Goal: Navigation & Orientation: Find specific page/section

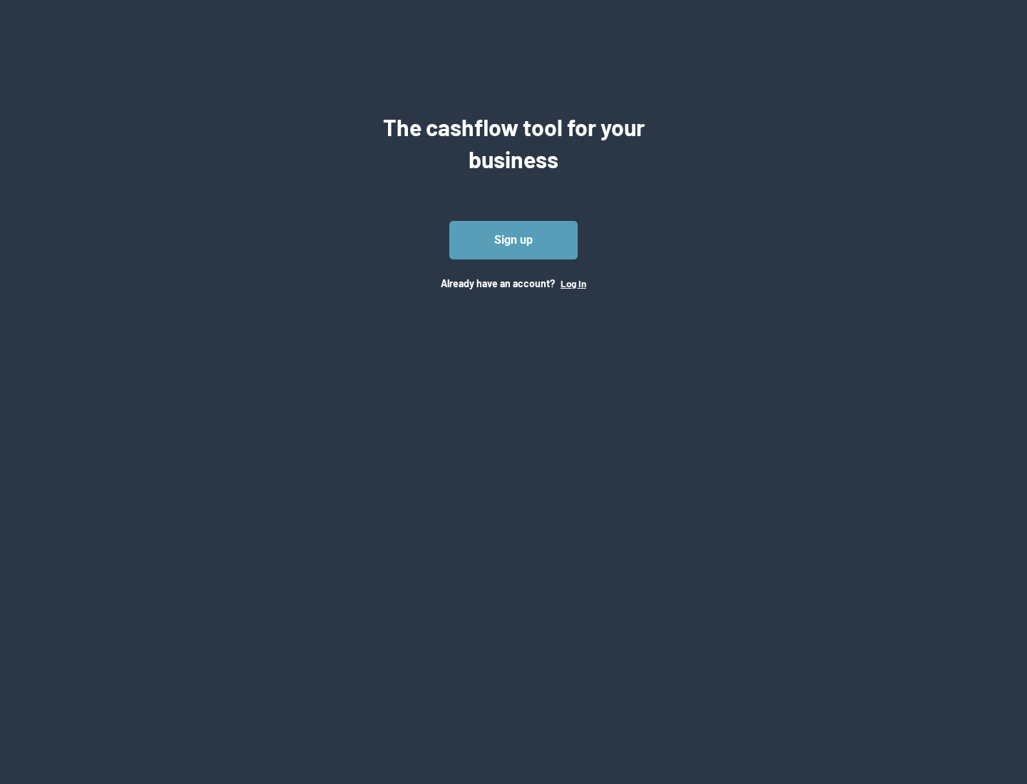
click at [572, 283] on button "Log In" at bounding box center [573, 283] width 26 height 11
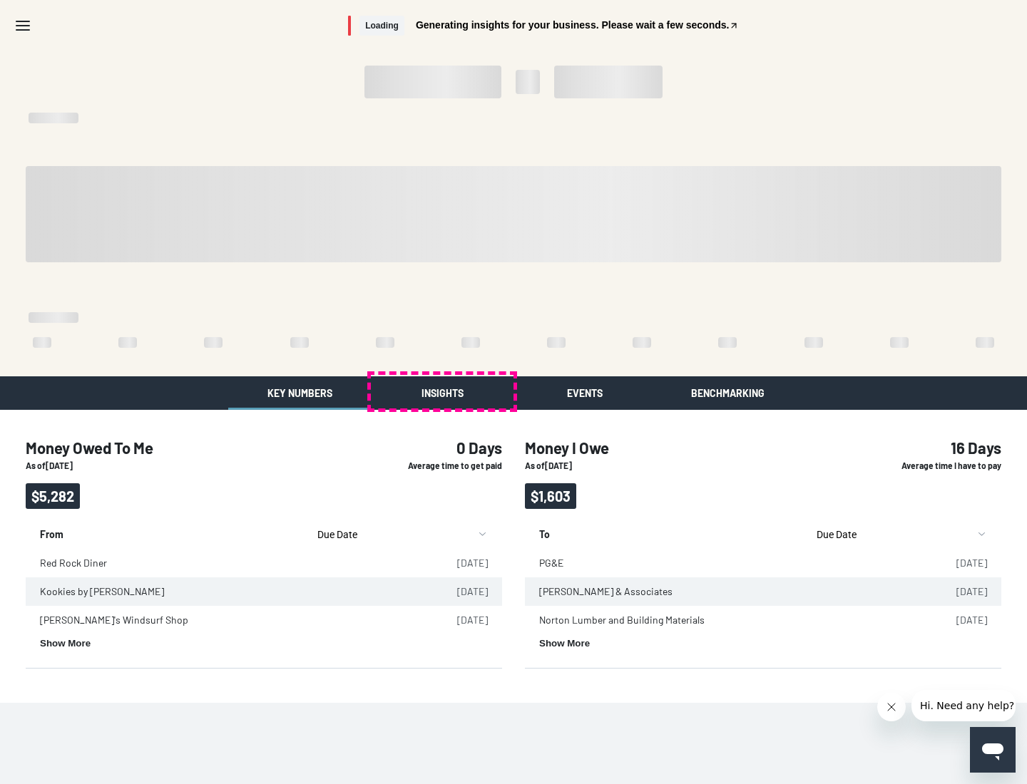
click at [442, 393] on button "Insights" at bounding box center [442, 393] width 143 height 34
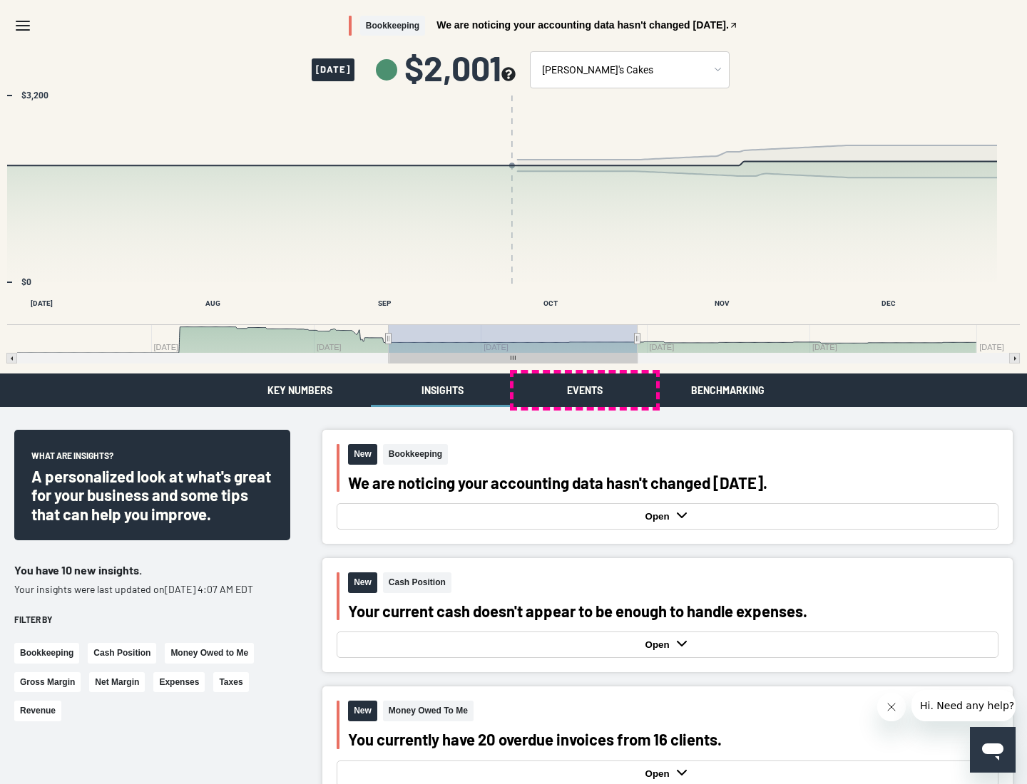
click at [585, 390] on button "Events" at bounding box center [584, 391] width 143 height 34
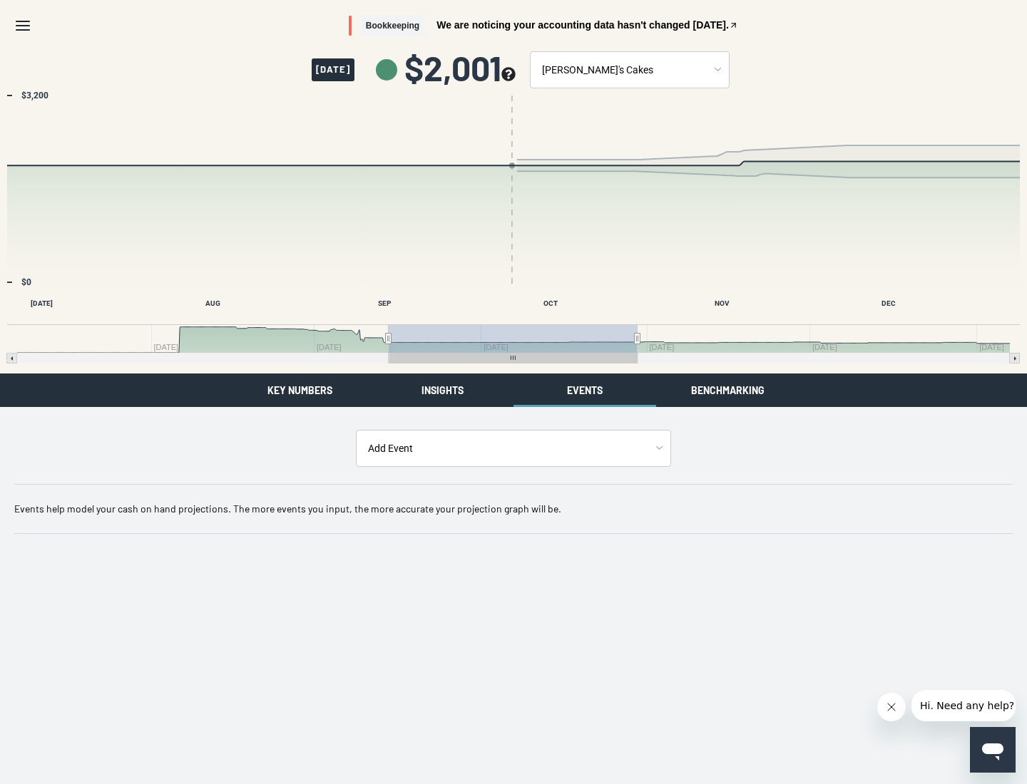
click at [727, 390] on button "Benchmarking" at bounding box center [727, 391] width 143 height 34
